Goal: Transaction & Acquisition: Purchase product/service

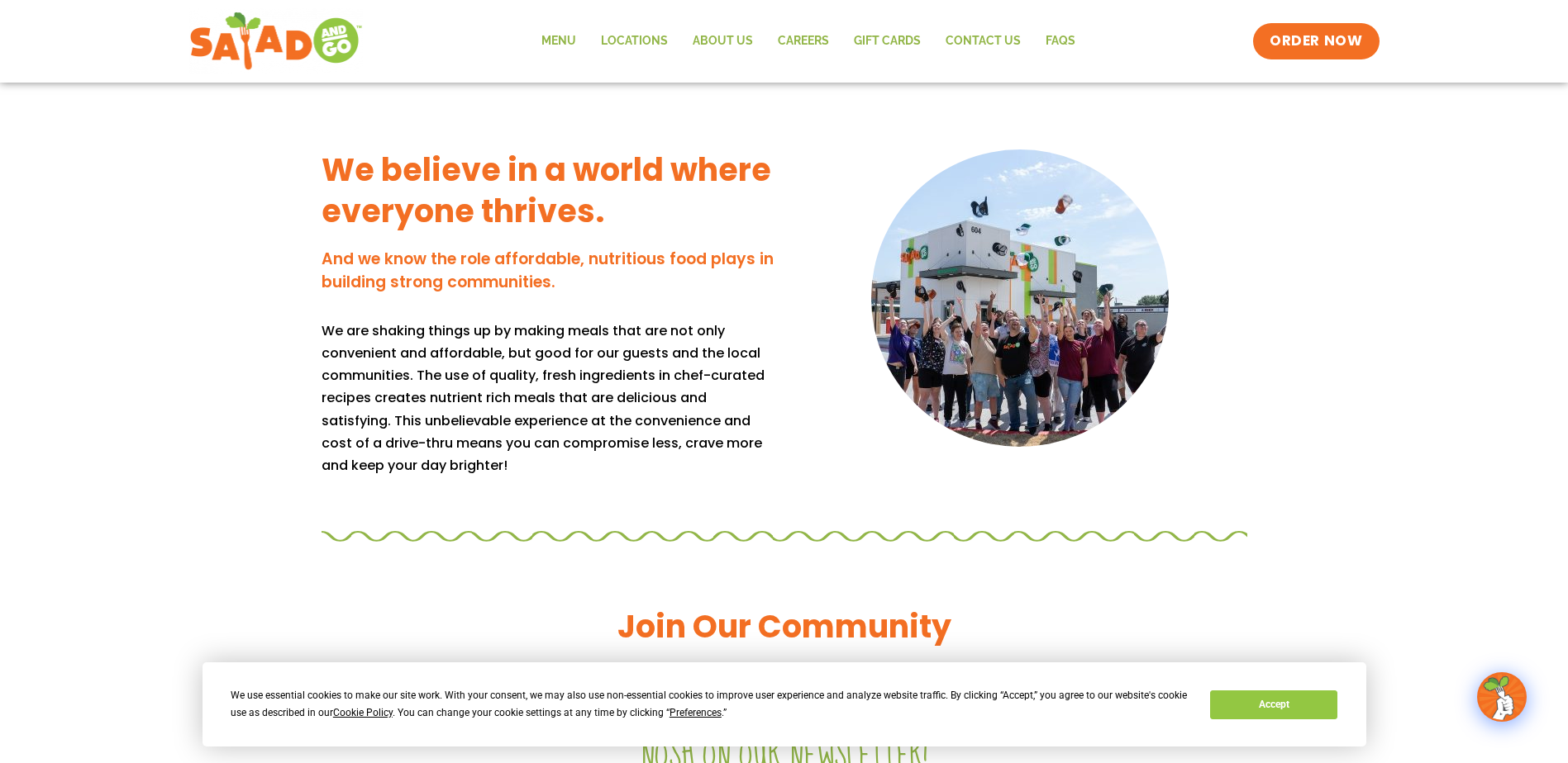
scroll to position [1017, 0]
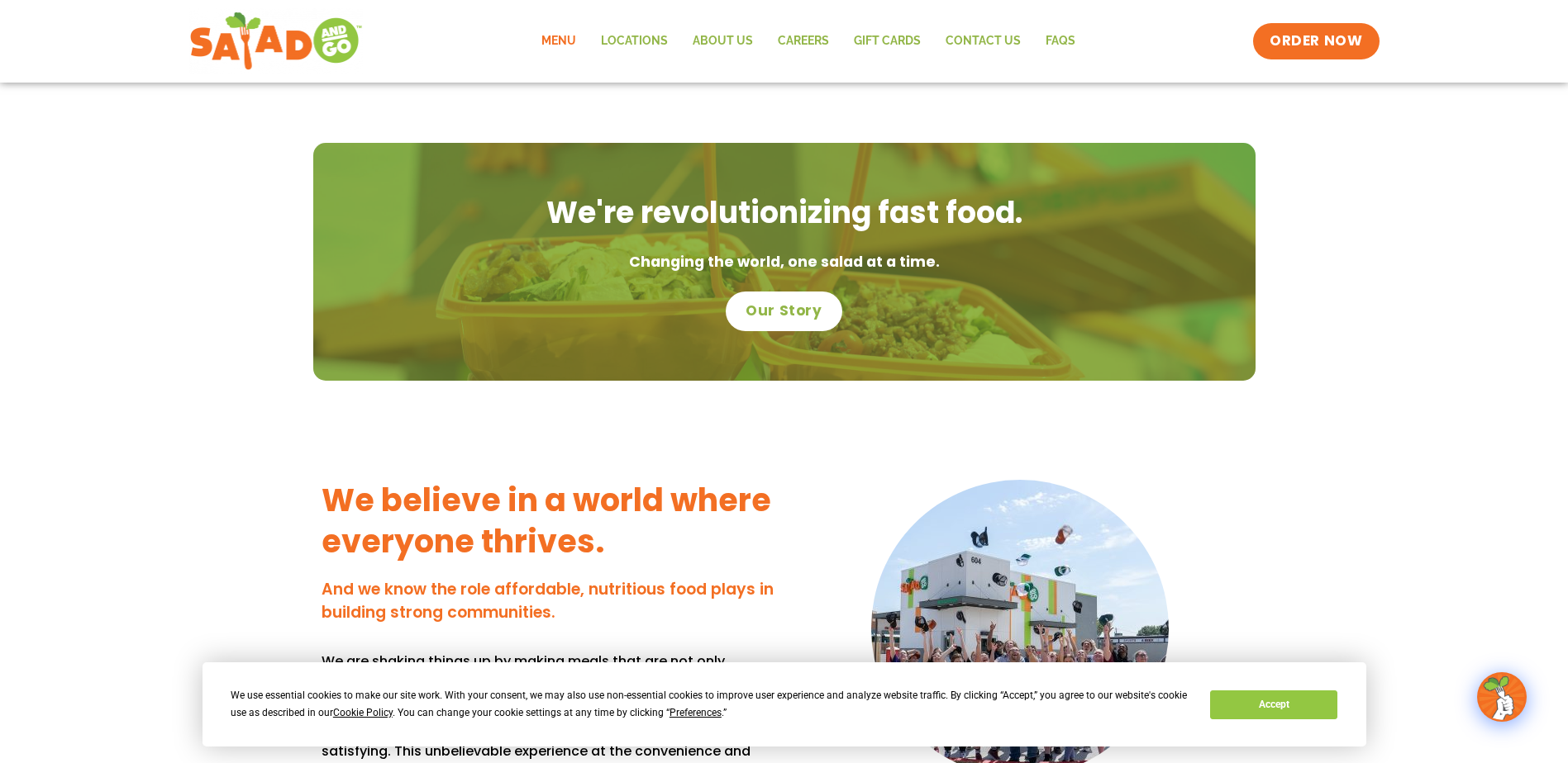
click at [561, 40] on link "Menu" at bounding box center [559, 41] width 60 height 38
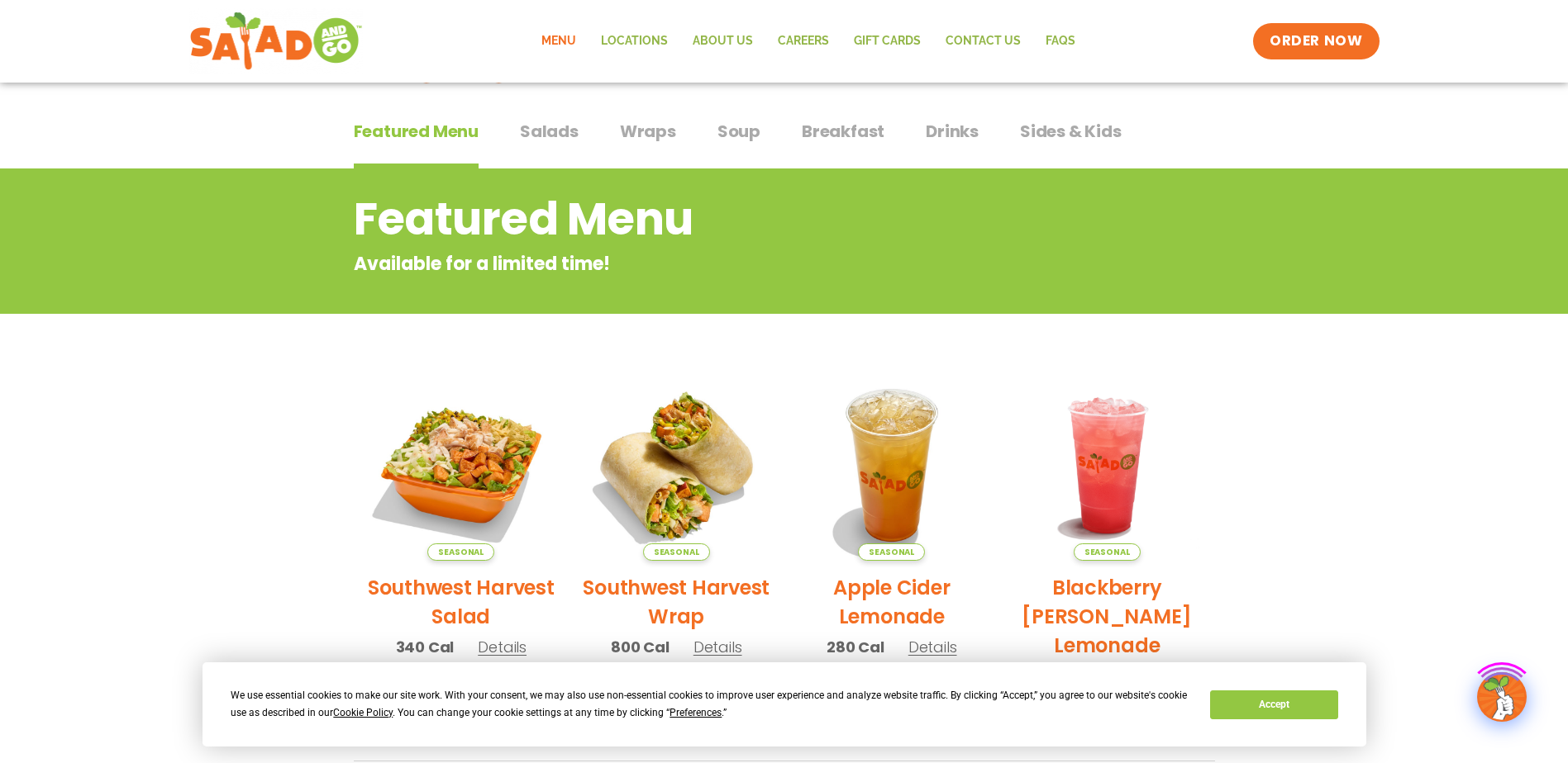
scroll to position [330, 0]
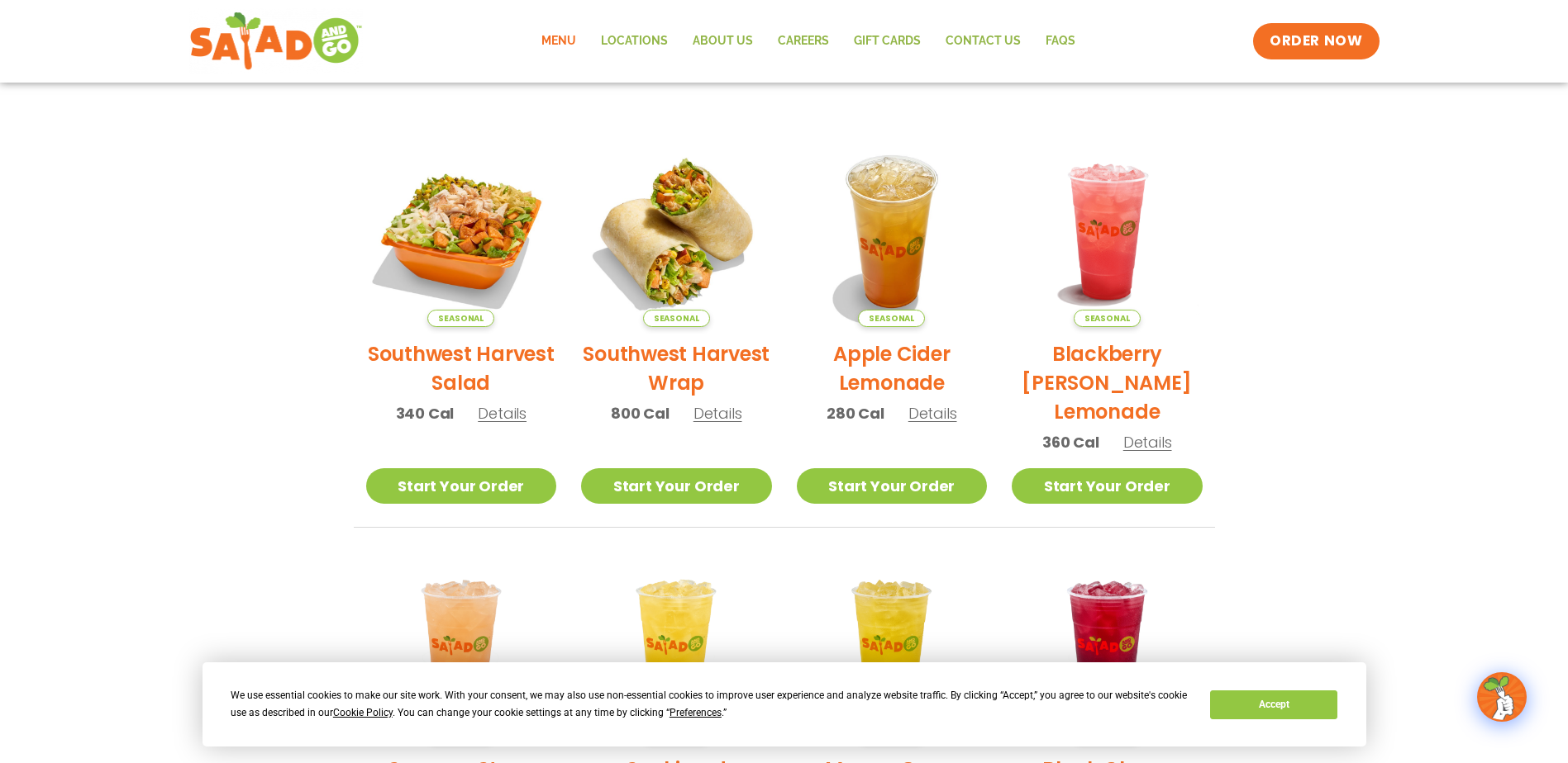
click at [454, 355] on h2 "Southwest Harvest Salad" at bounding box center [461, 368] width 191 height 58
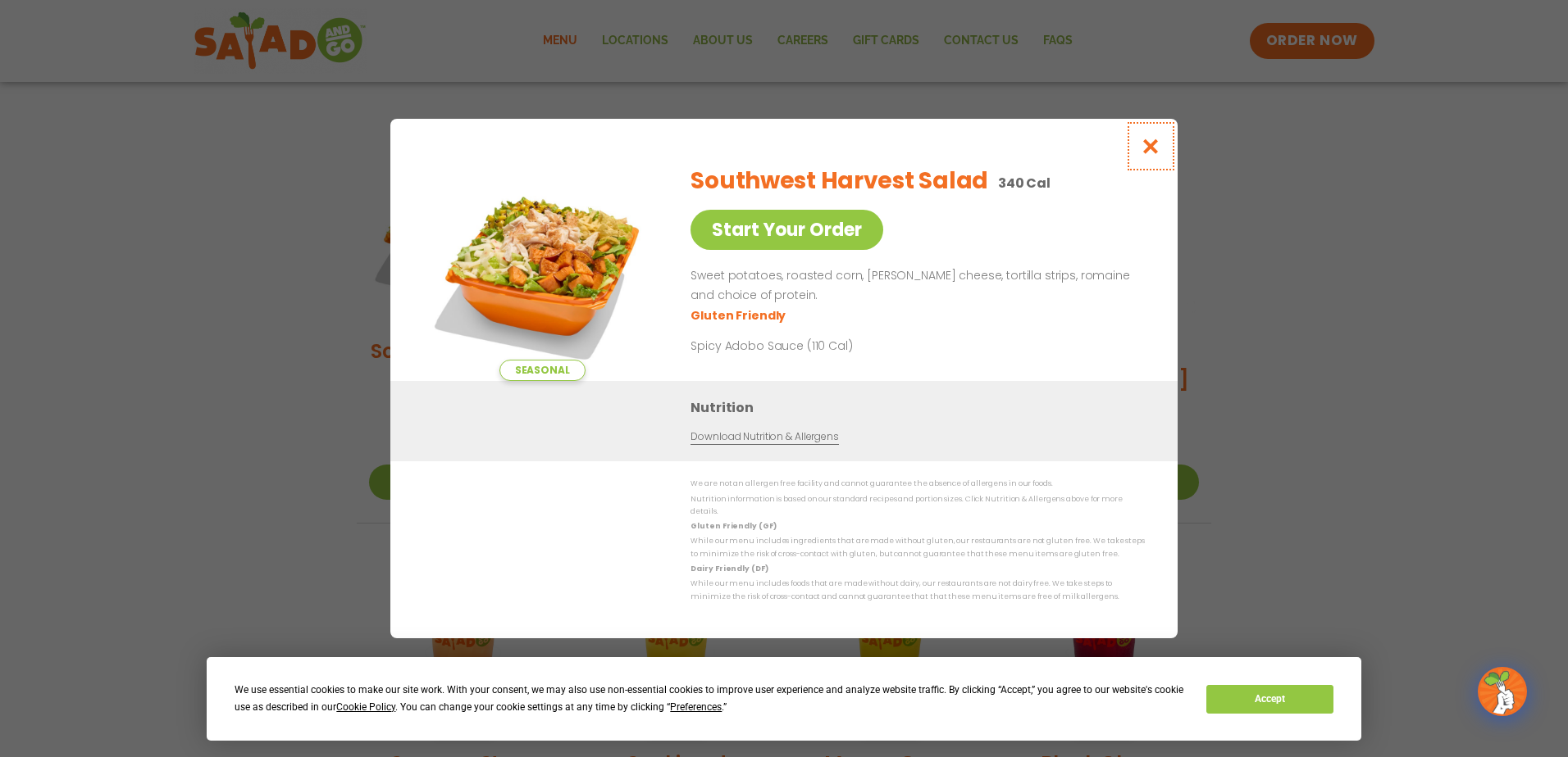
click at [1151, 150] on icon "Close modal" at bounding box center [1151, 146] width 20 height 18
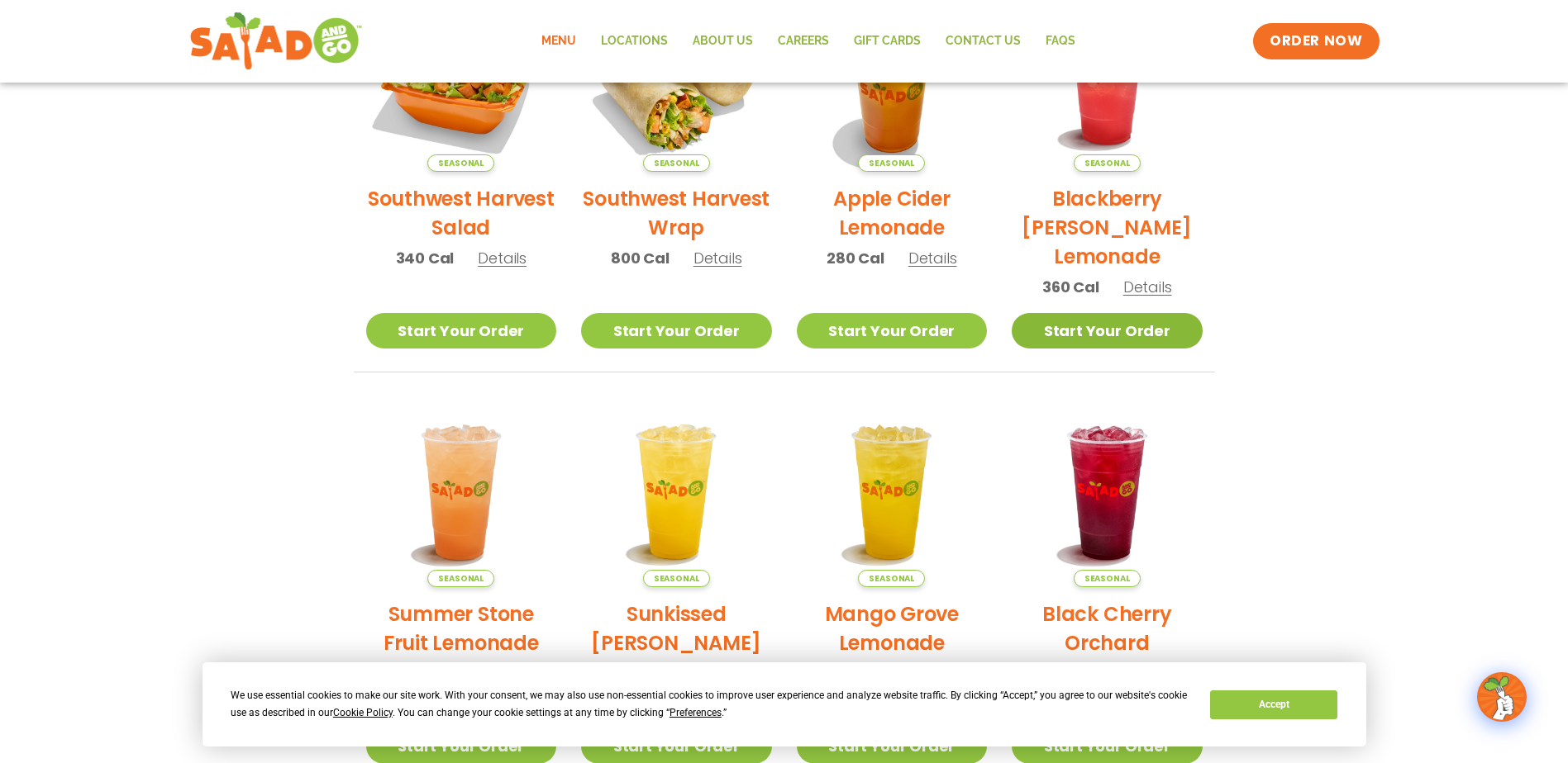
scroll to position [214, 0]
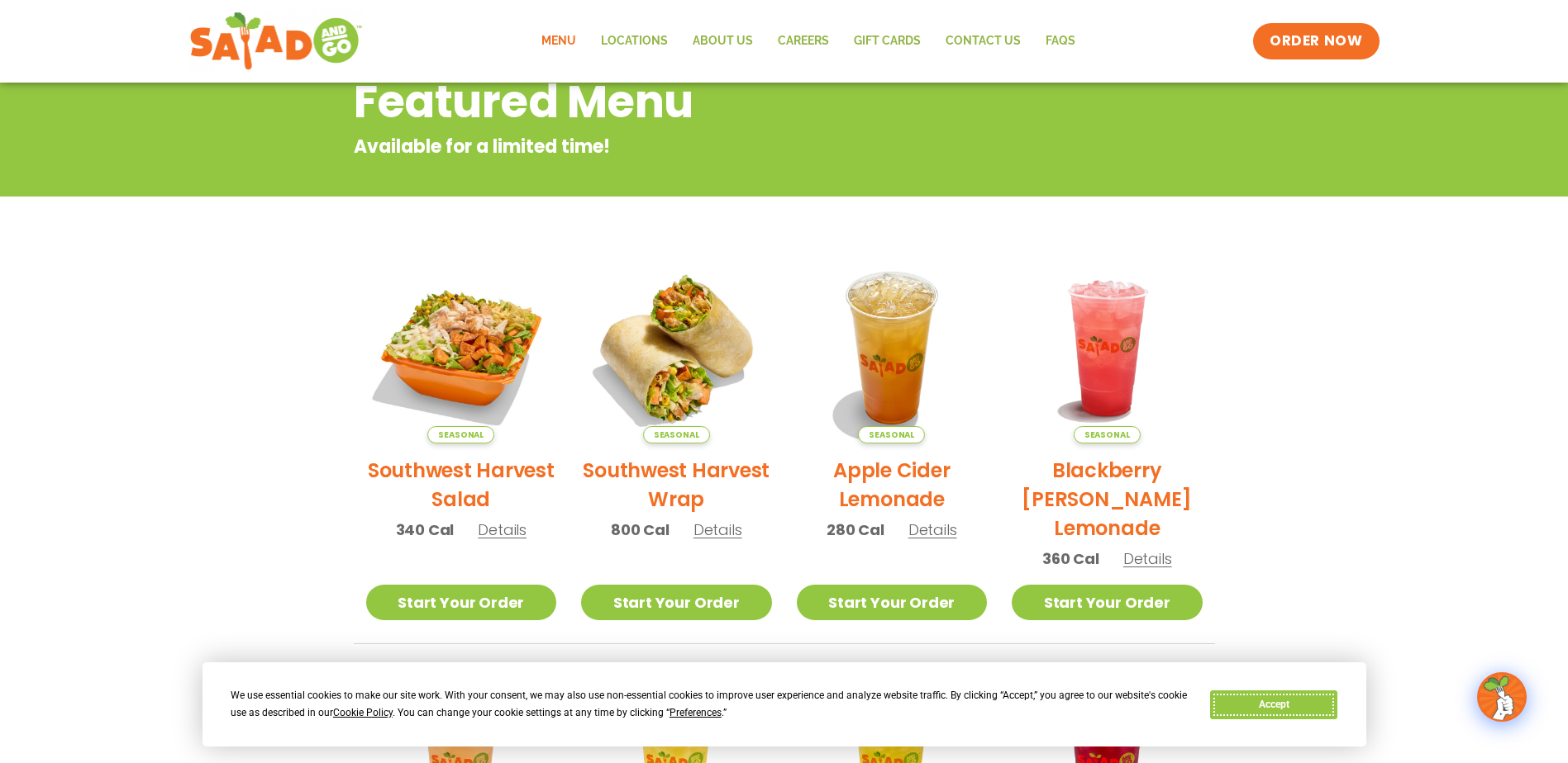
click at [1301, 689] on div "We use essential cookies to make our site work. With your consent, we may also …" at bounding box center [784, 704] width 1107 height 35
click at [1317, 707] on button "Accept" at bounding box center [1274, 705] width 127 height 29
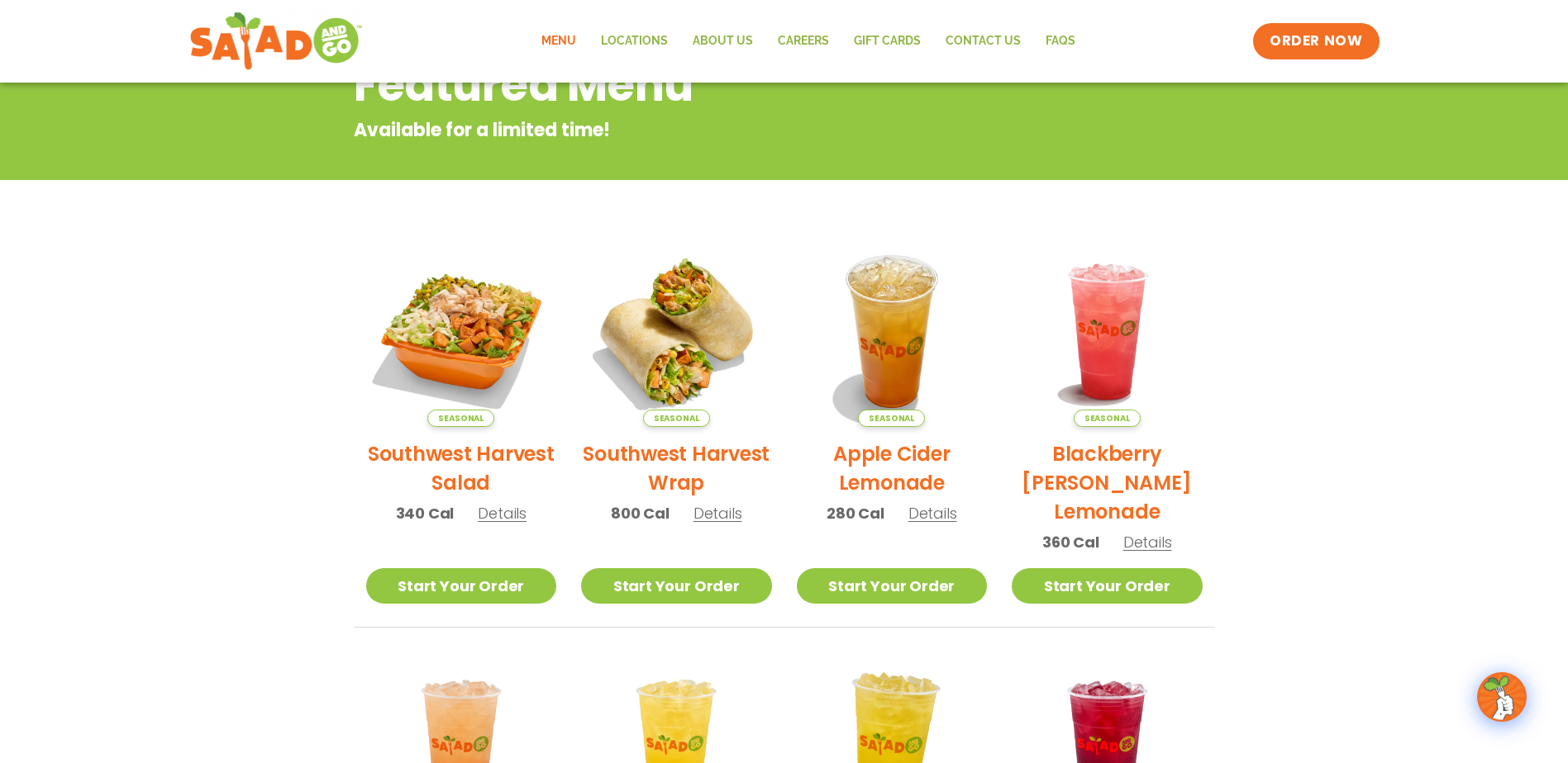
scroll to position [0, 0]
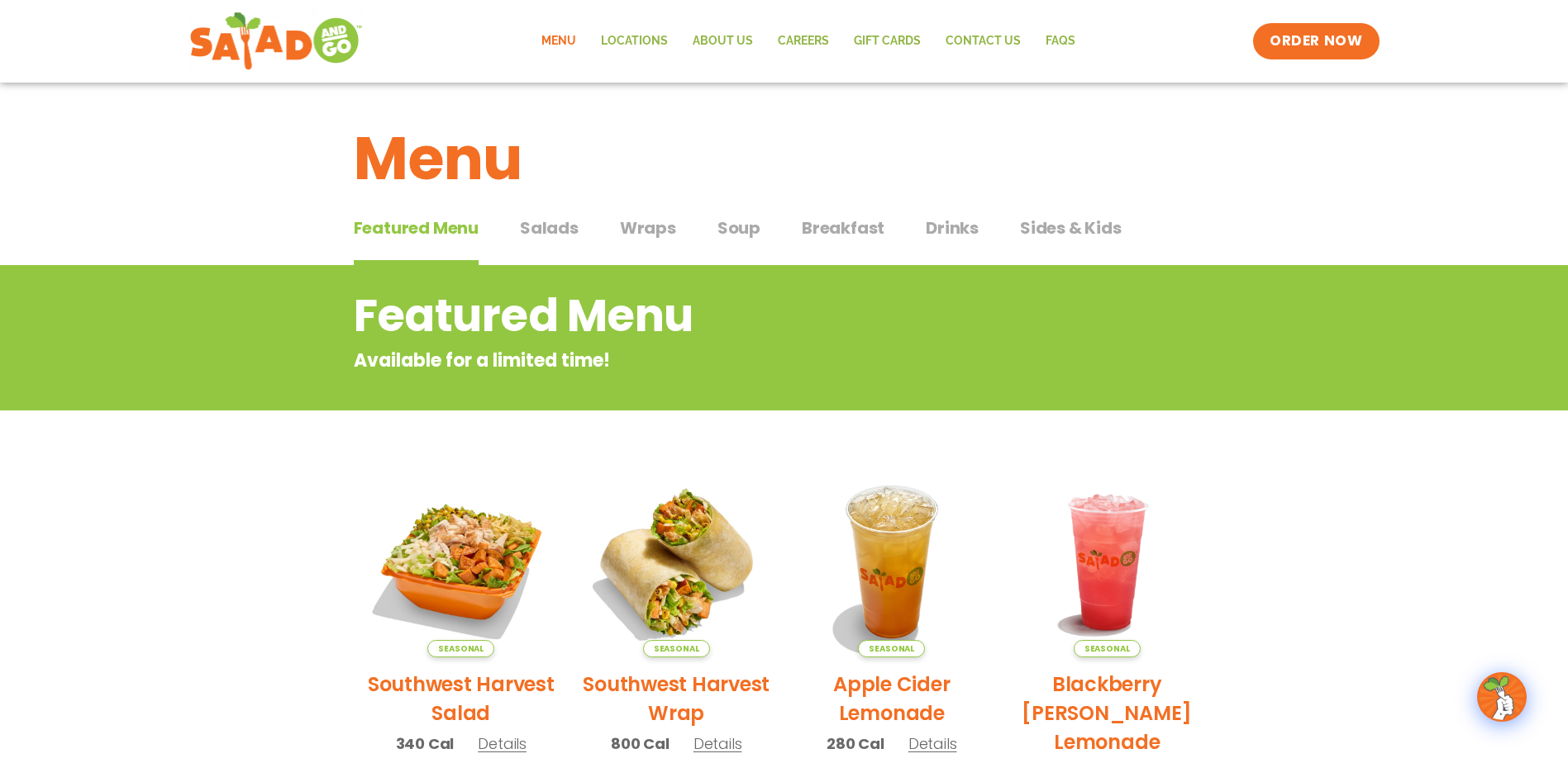
click at [1031, 228] on span "Sides & Kids" at bounding box center [1071, 228] width 102 height 25
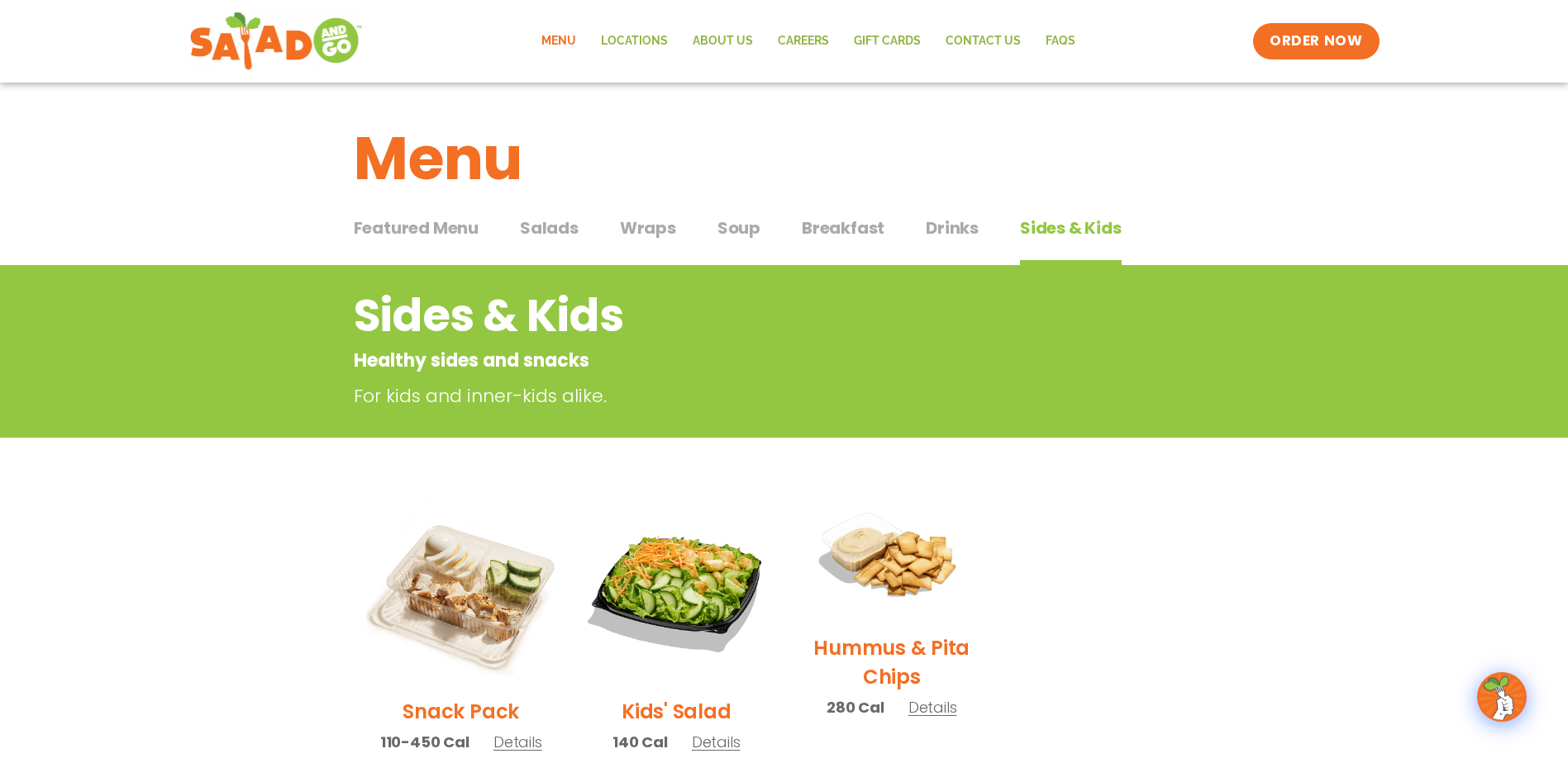
click at [567, 230] on span "Salads" at bounding box center [549, 228] width 59 height 25
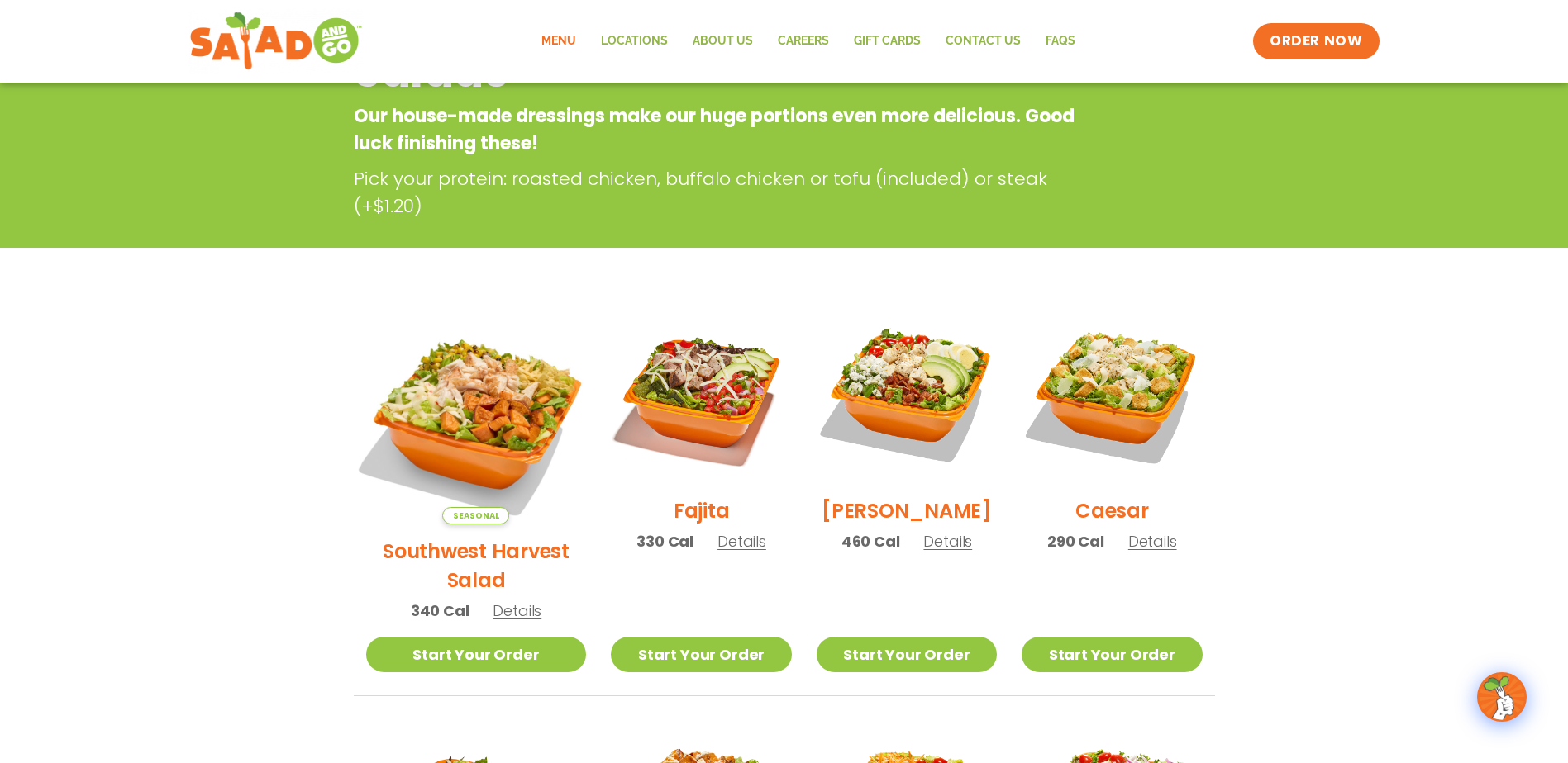
scroll to position [248, 0]
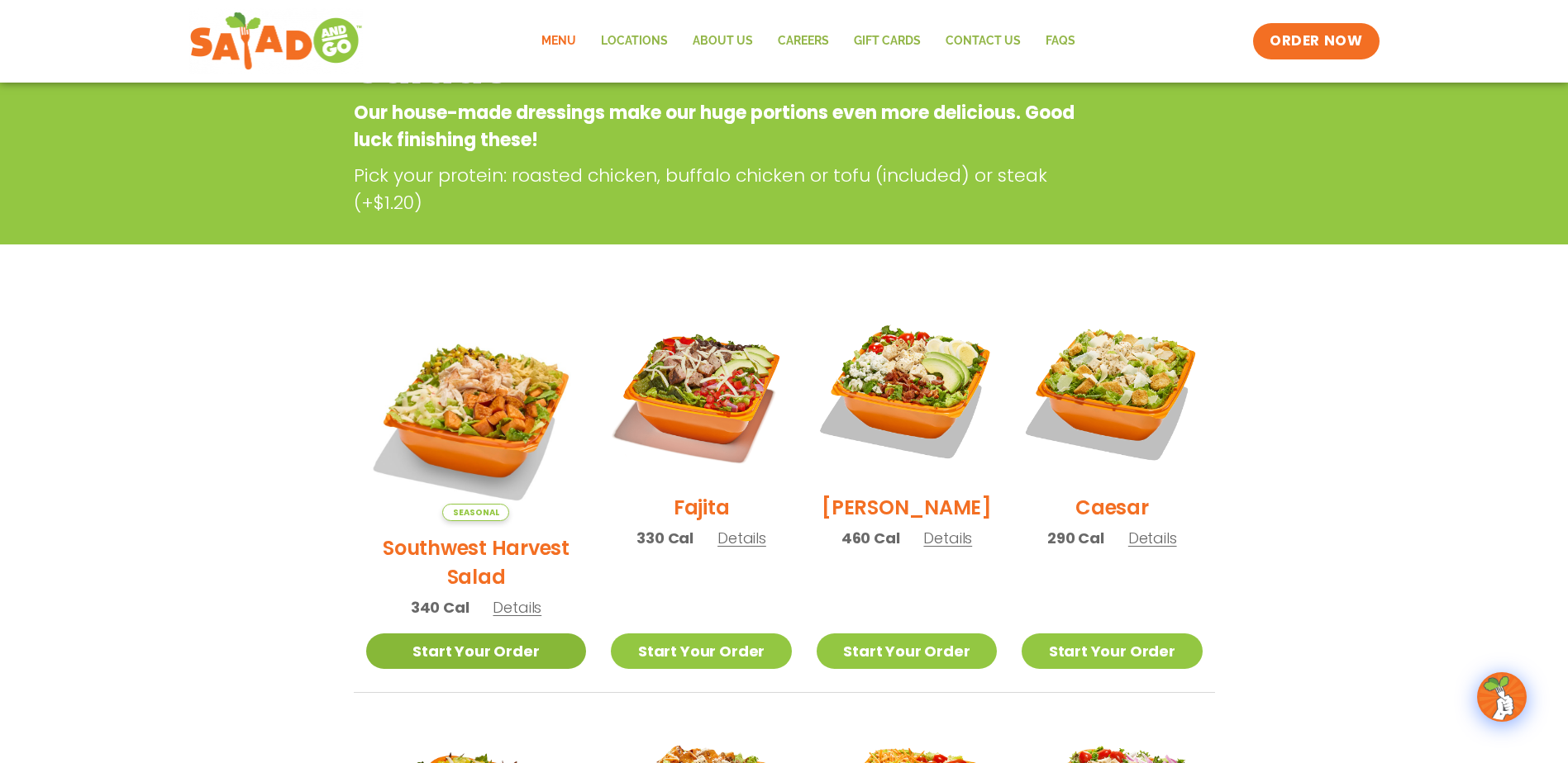
click at [496, 633] on link "Start Your Order" at bounding box center [476, 651] width 221 height 35
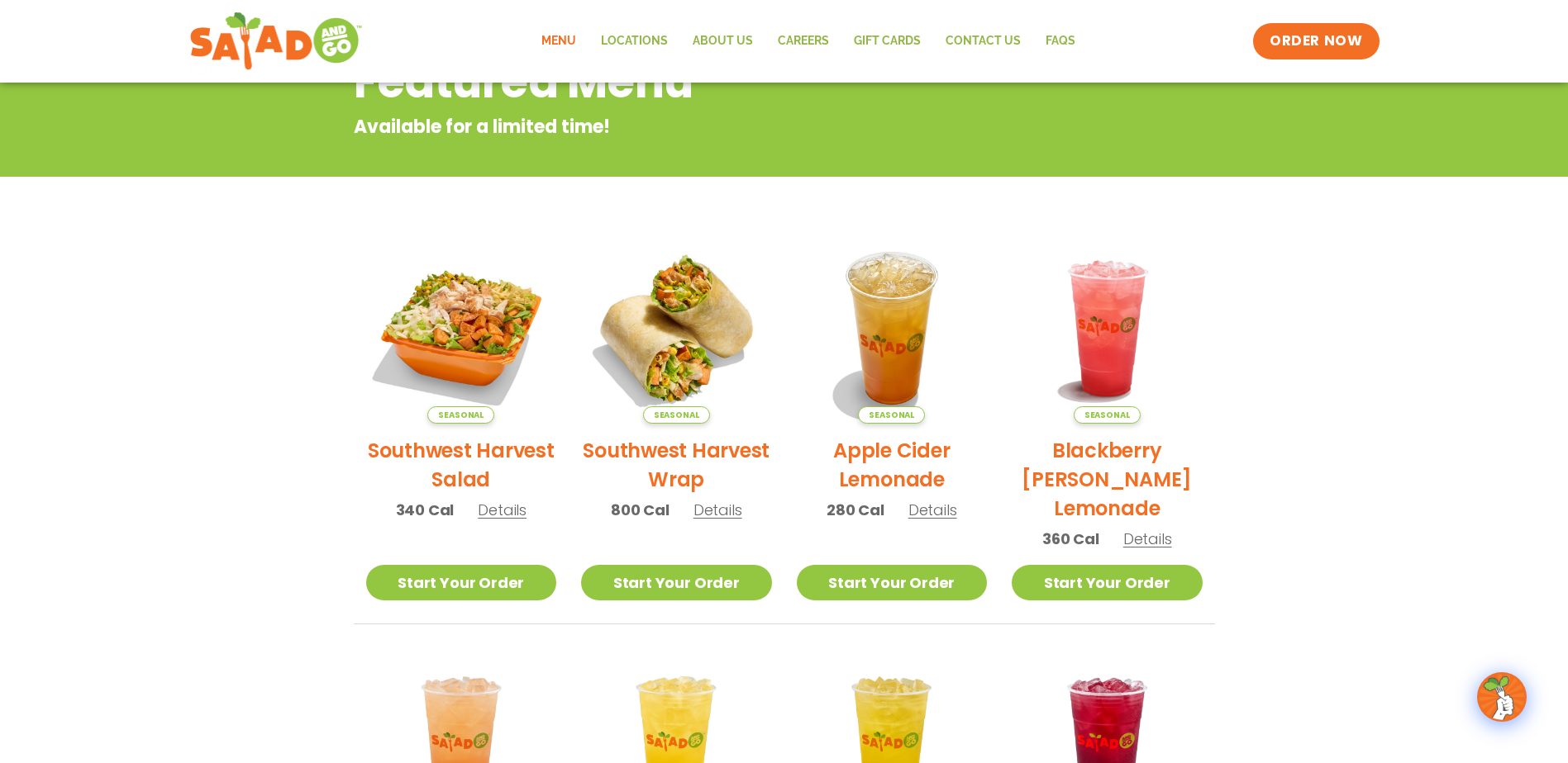
scroll to position [248, 0]
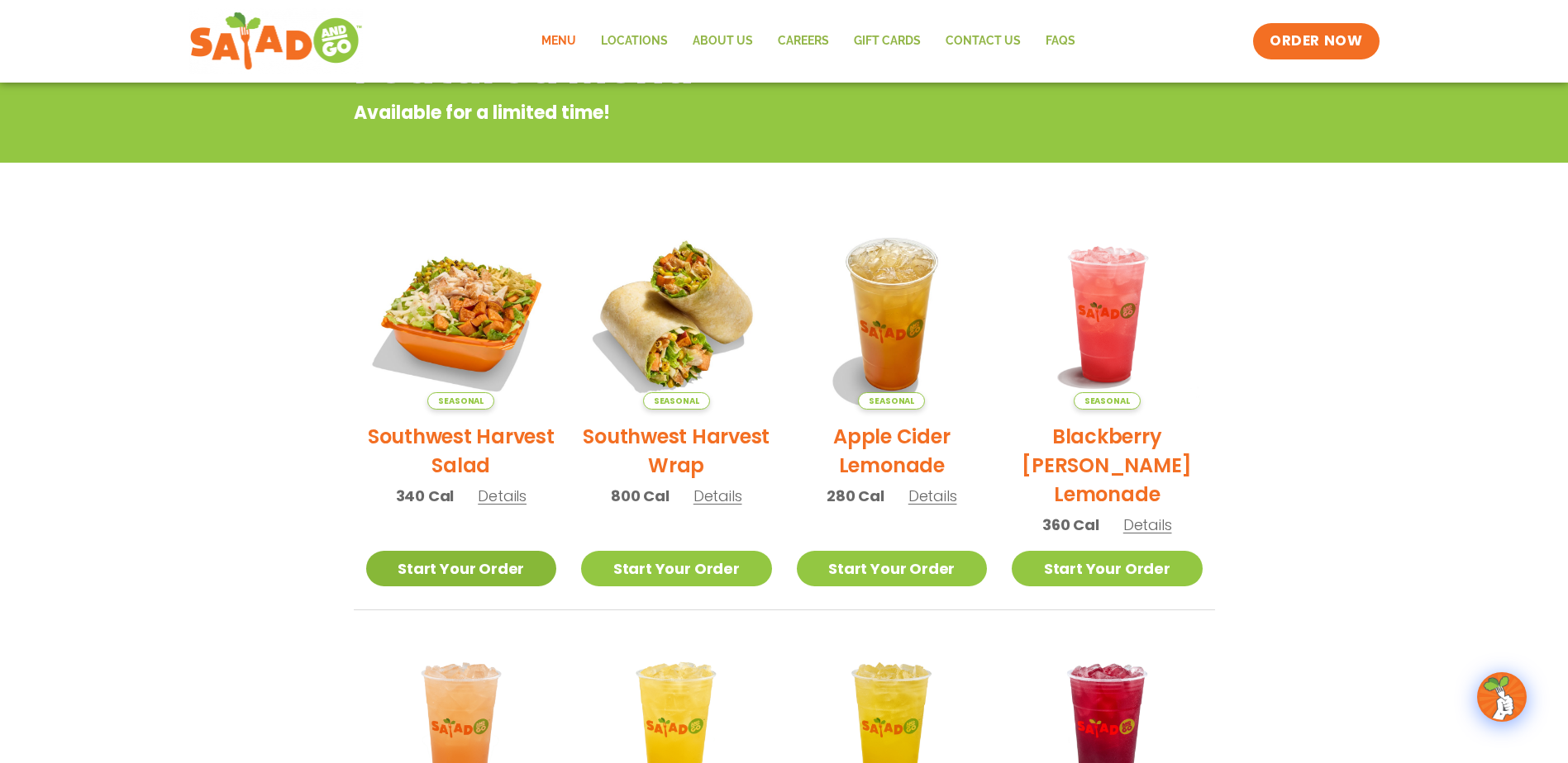
click at [485, 566] on link "Start Your Order" at bounding box center [461, 569] width 191 height 35
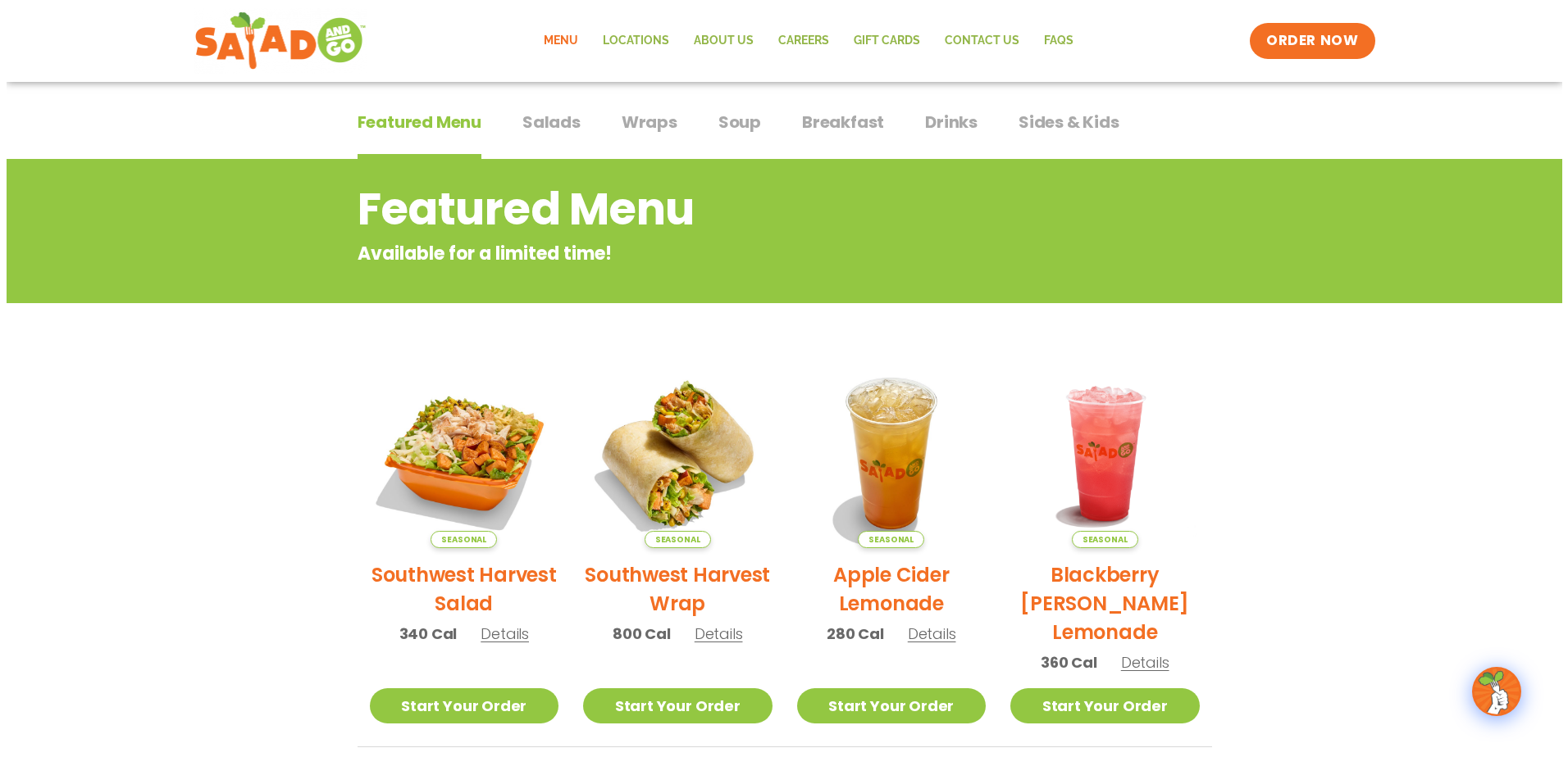
scroll to position [82, 0]
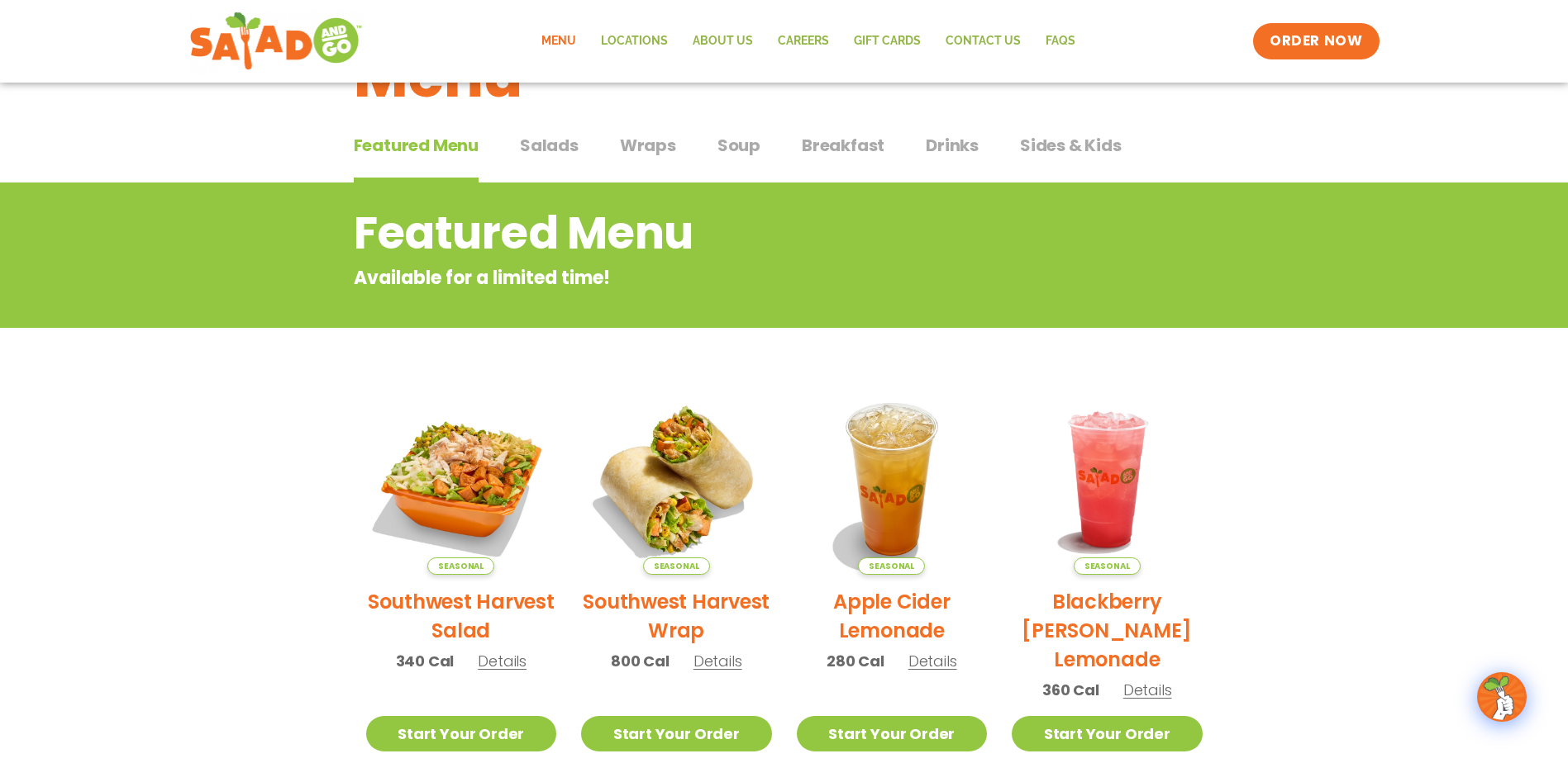
click at [512, 667] on span "Details" at bounding box center [502, 661] width 49 height 21
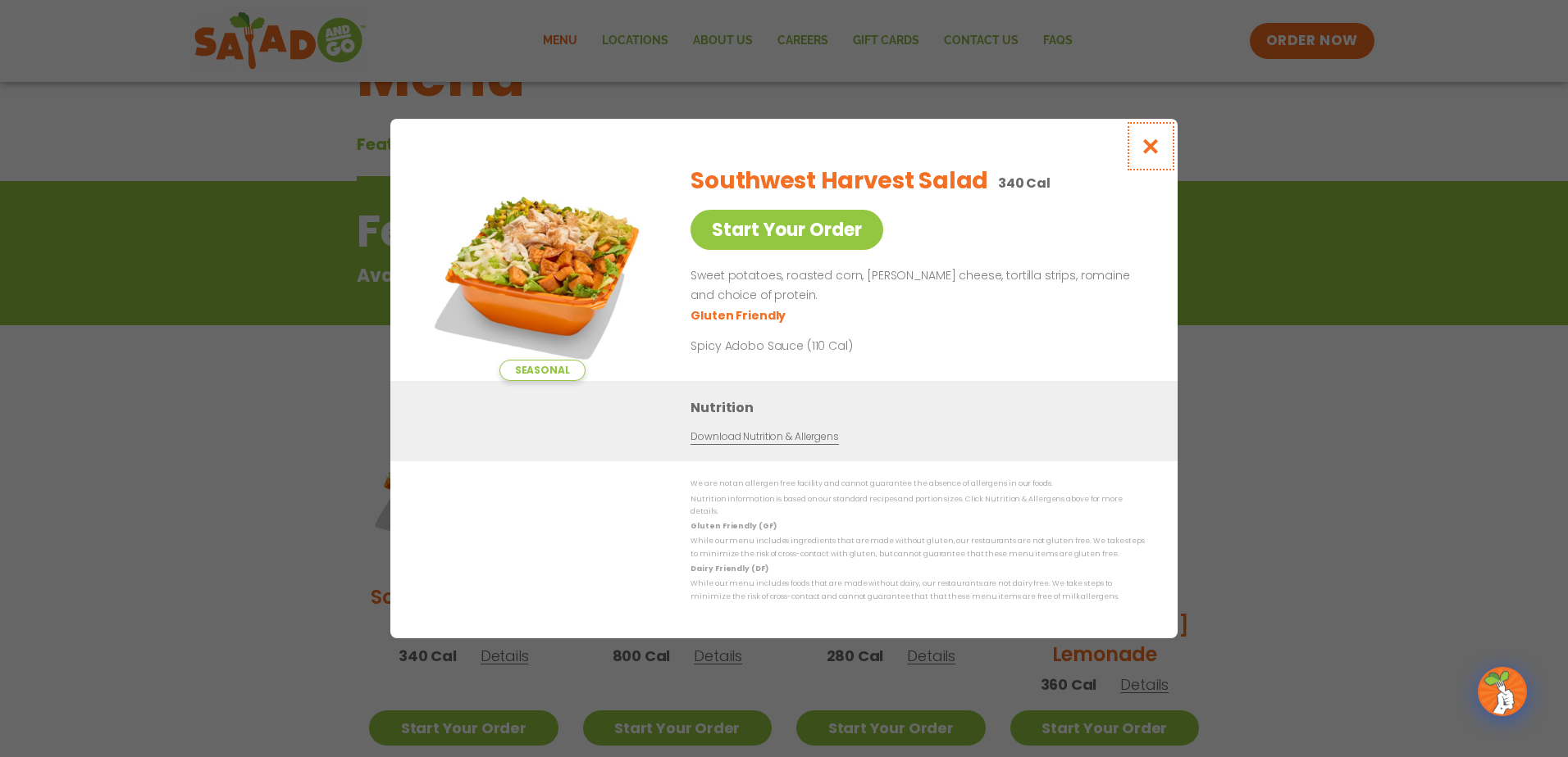
click at [1149, 146] on icon "Close modal" at bounding box center [1151, 146] width 20 height 18
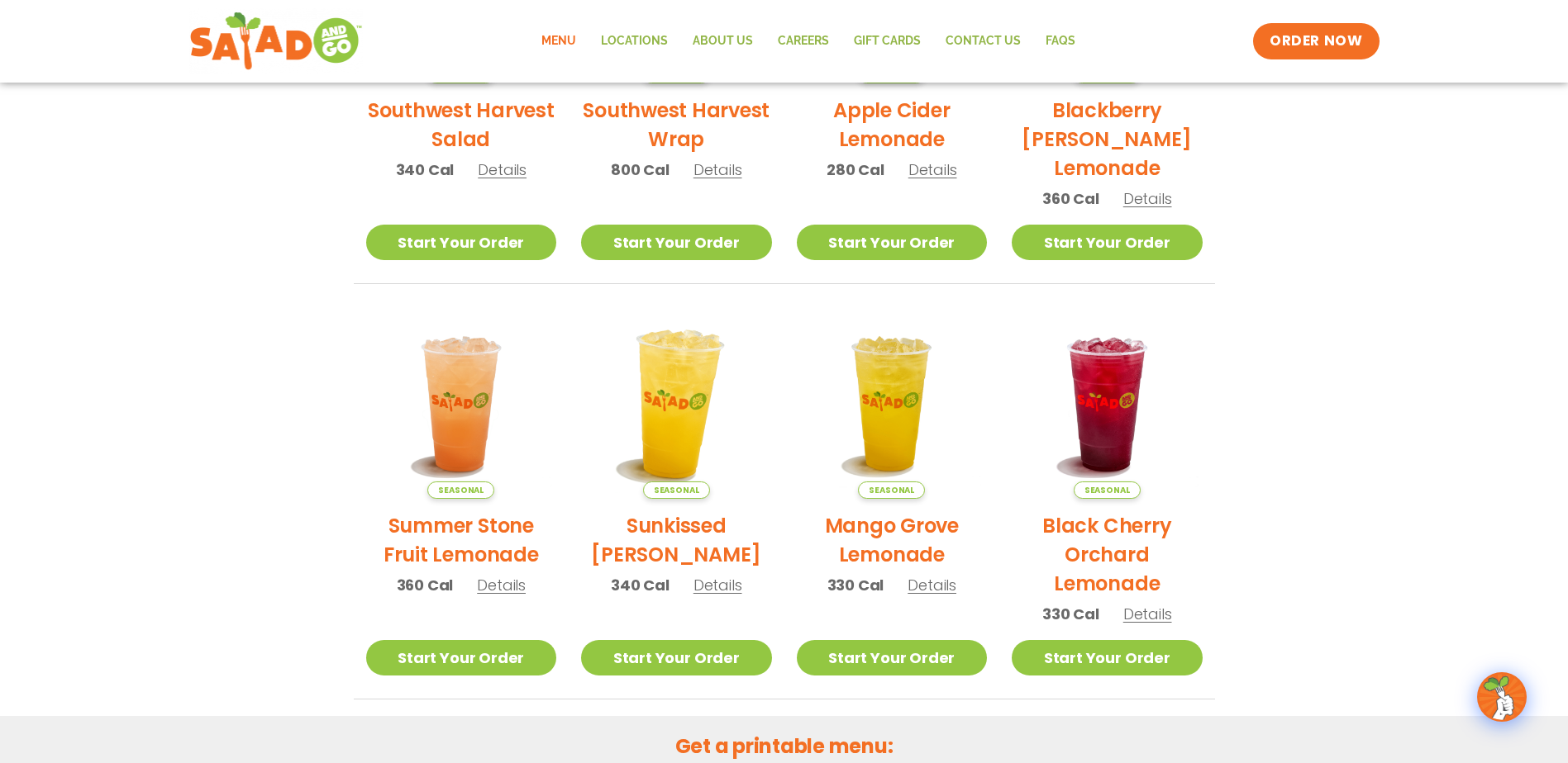
scroll to position [603, 0]
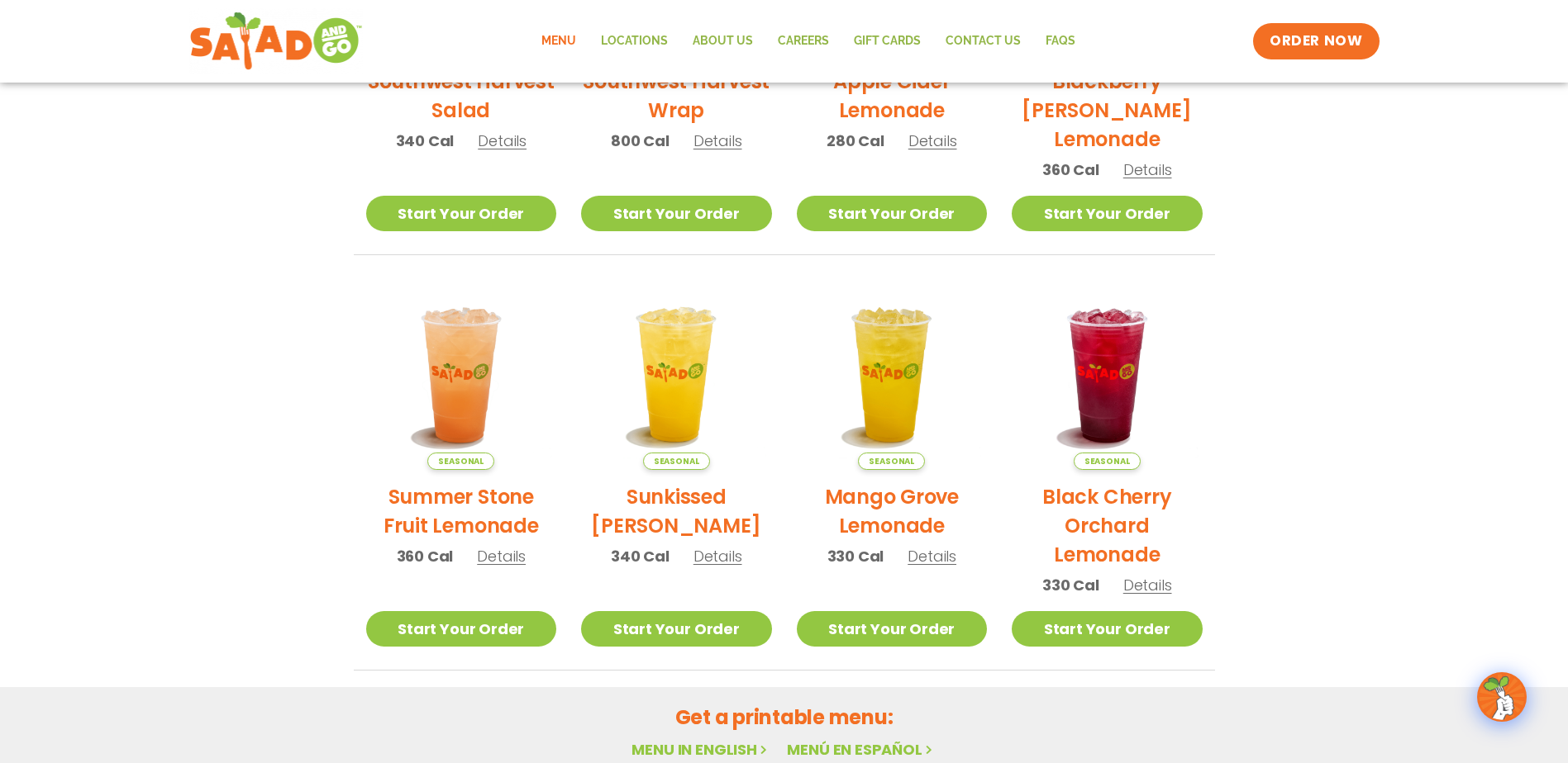
click at [1505, 697] on img at bounding box center [1503, 698] width 47 height 47
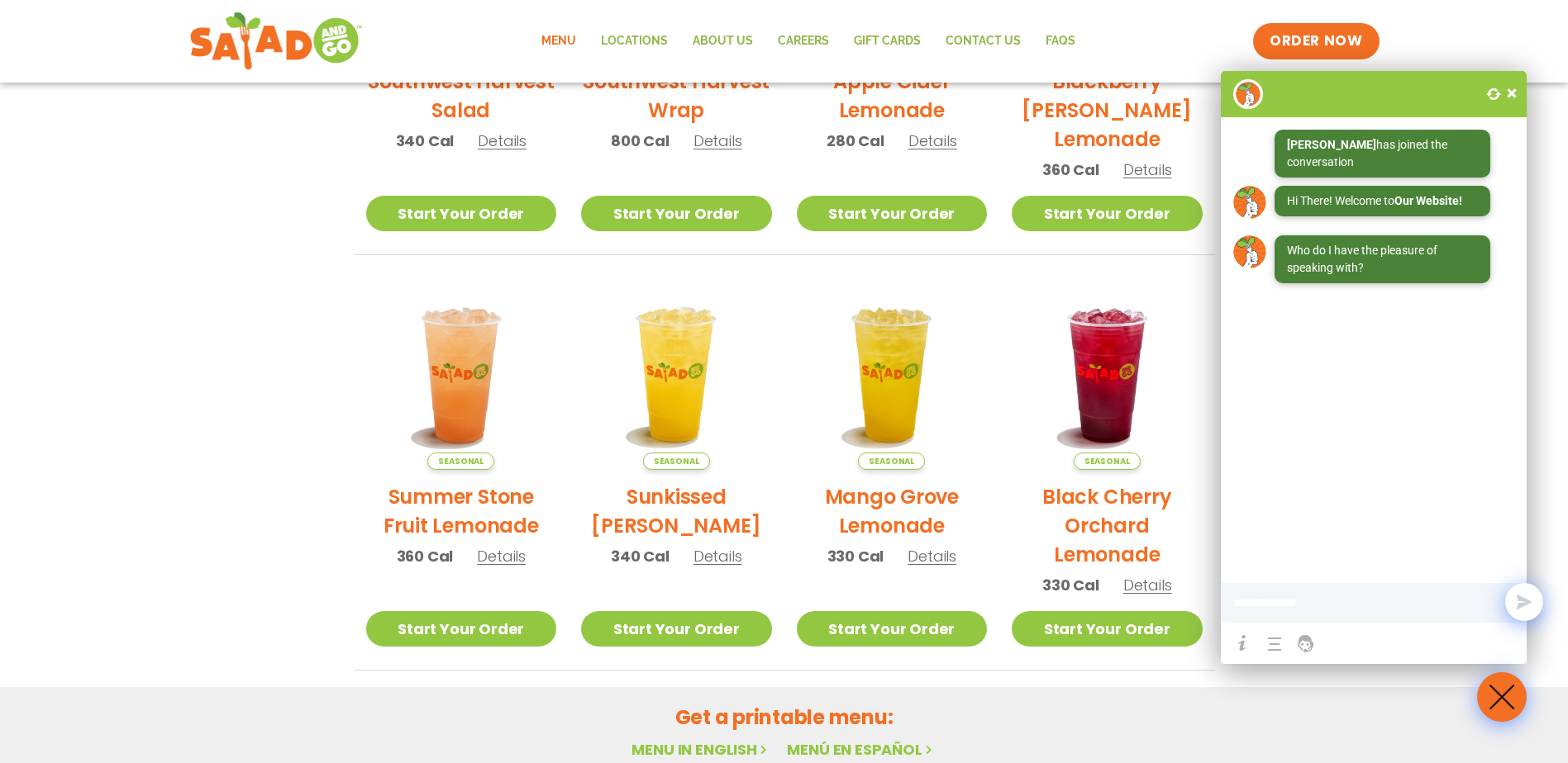
click at [1512, 90] on span at bounding box center [1512, 93] width 17 height 17
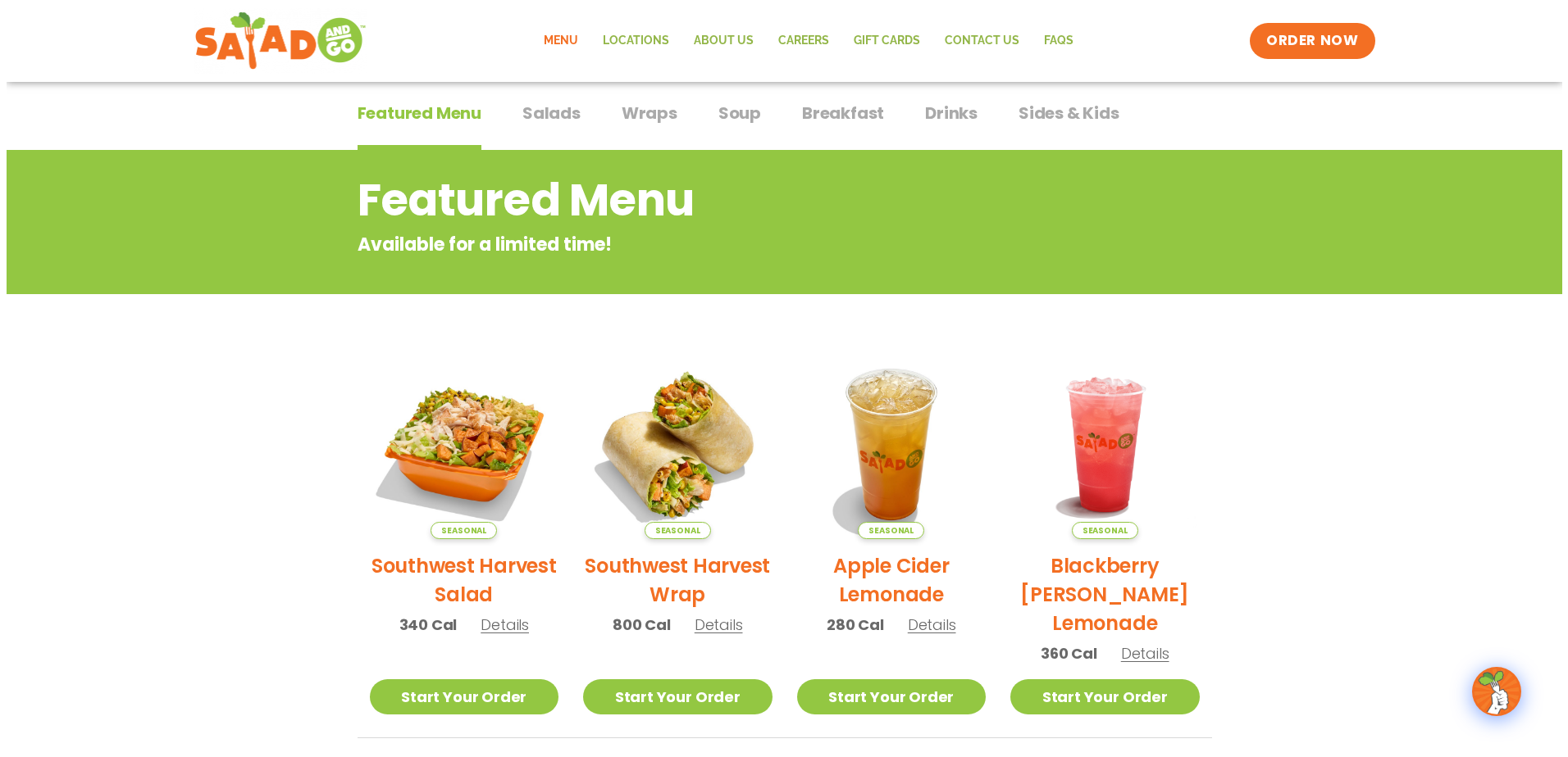
scroll to position [106, 0]
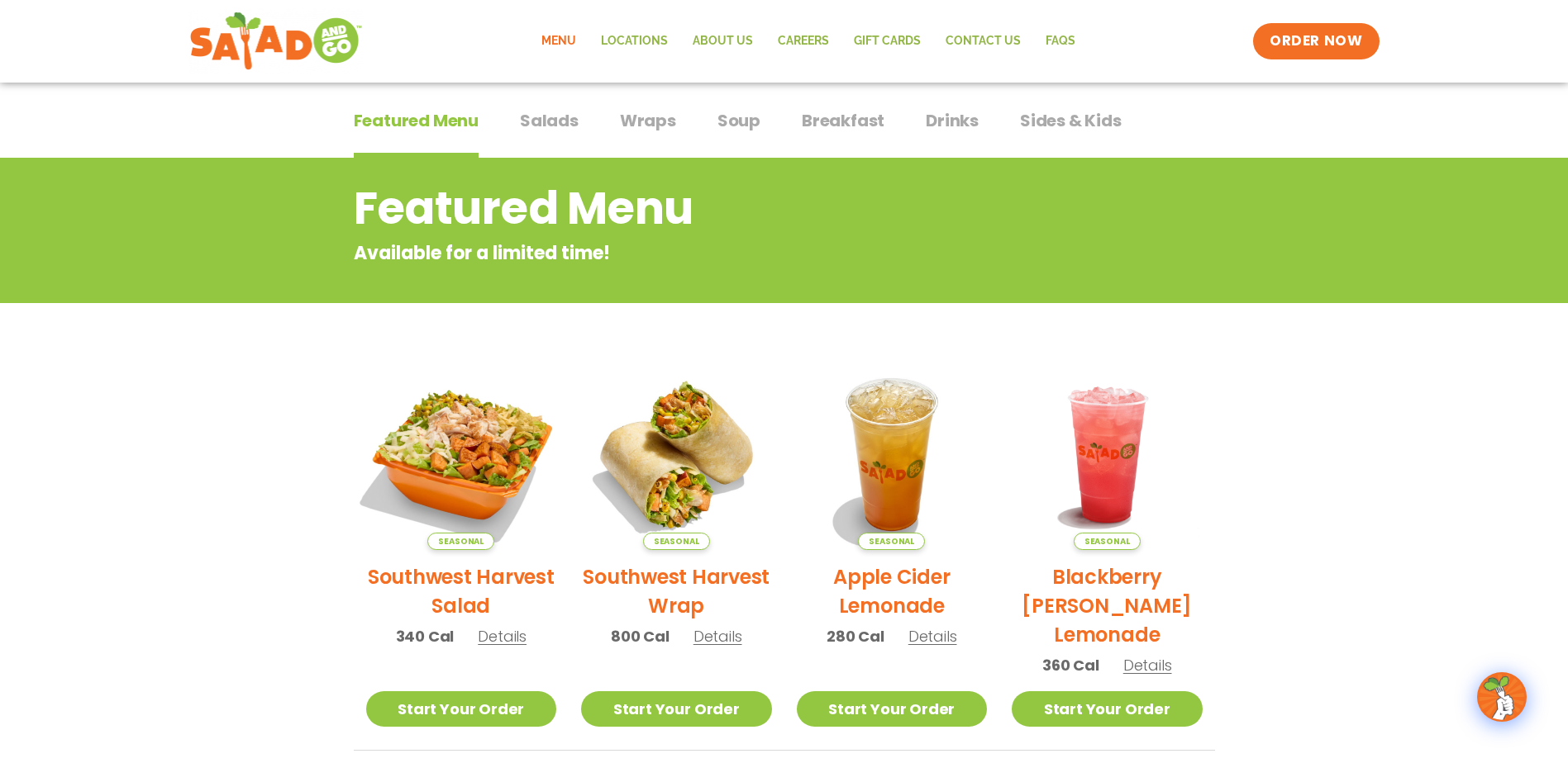
click at [484, 479] on img at bounding box center [461, 455] width 224 height 224
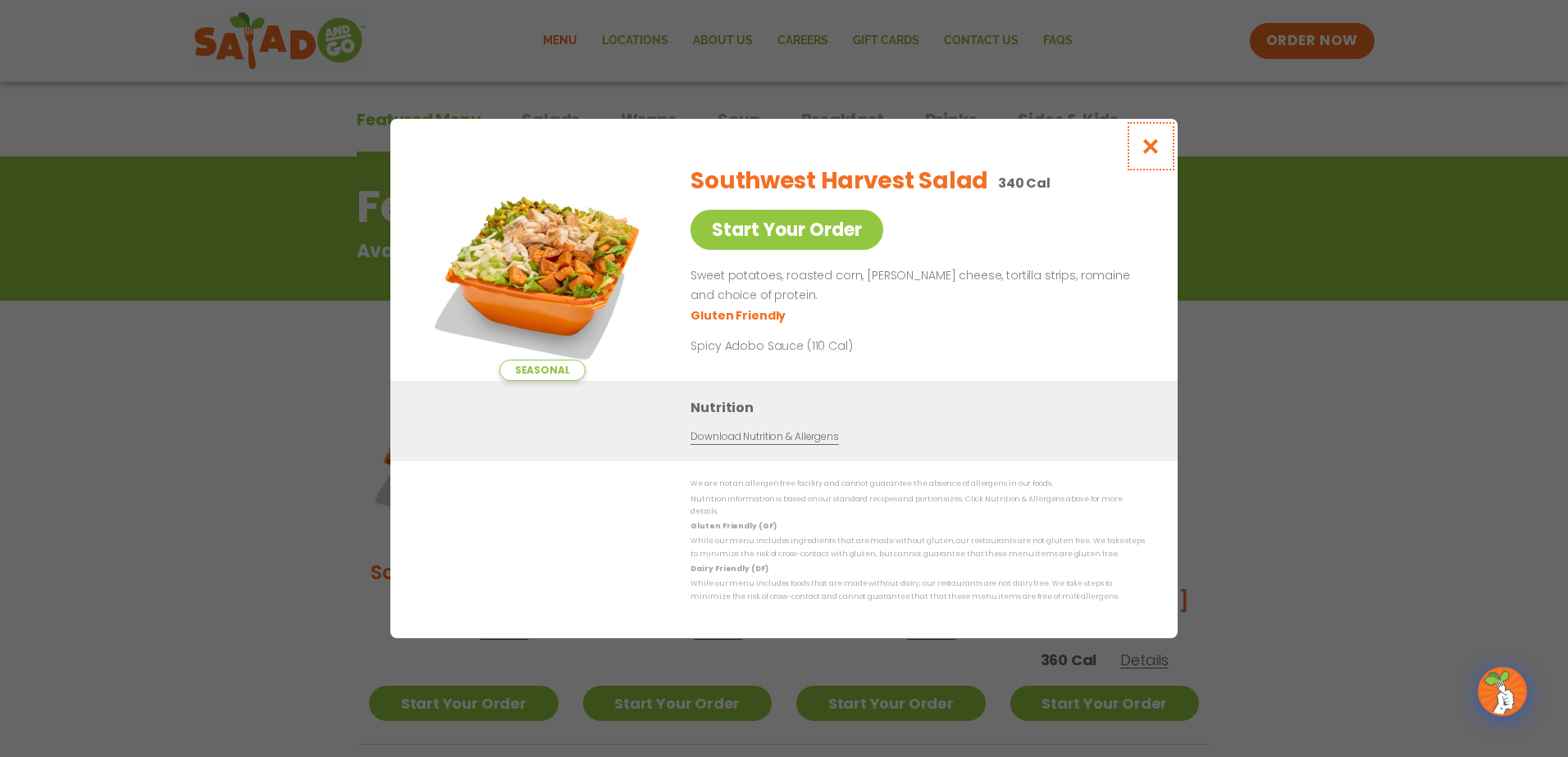
click at [1150, 155] on icon "Close modal" at bounding box center [1151, 146] width 20 height 18
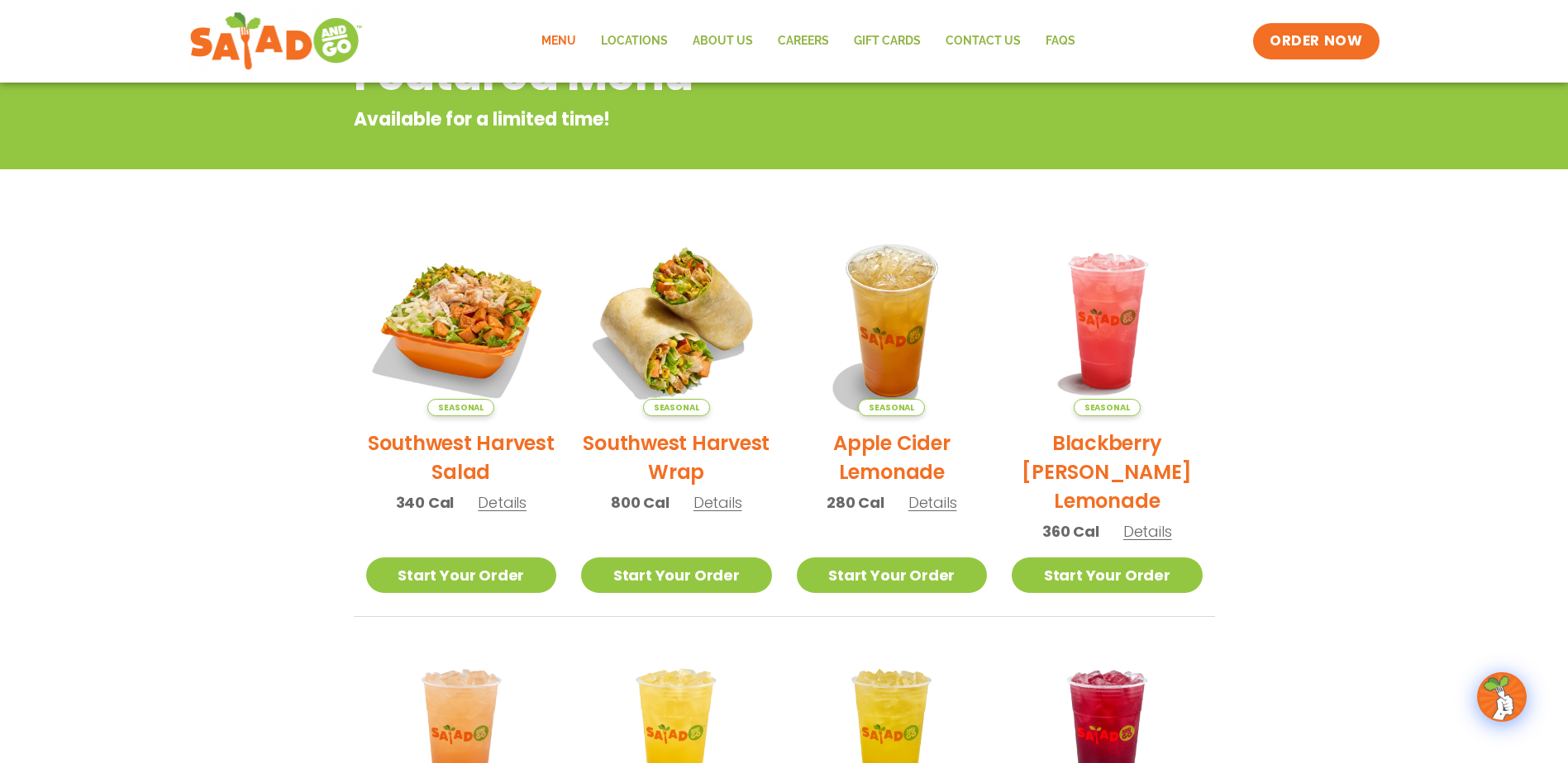
scroll to position [265, 0]
